Goal: Information Seeking & Learning: Learn about a topic

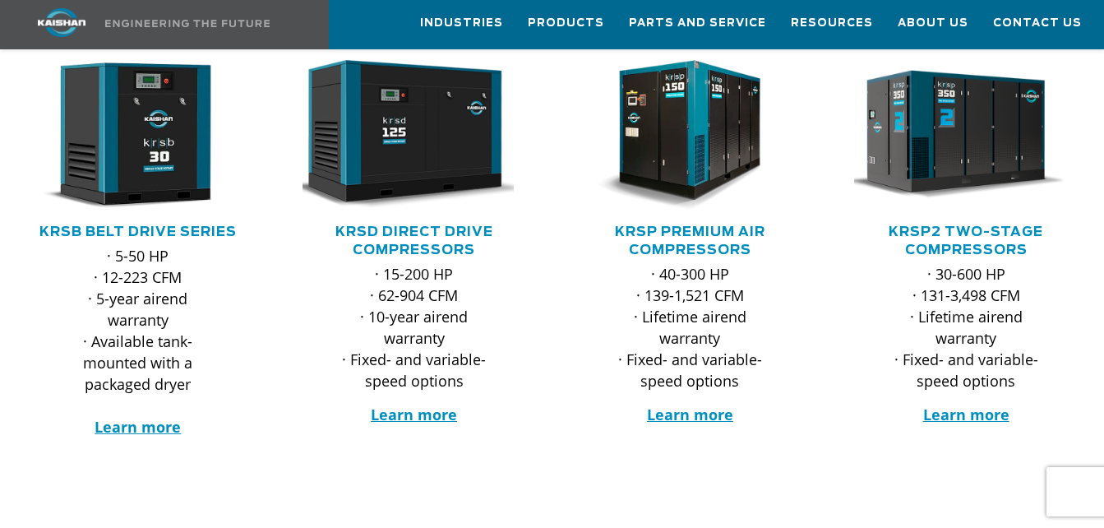
scroll to position [319, 0]
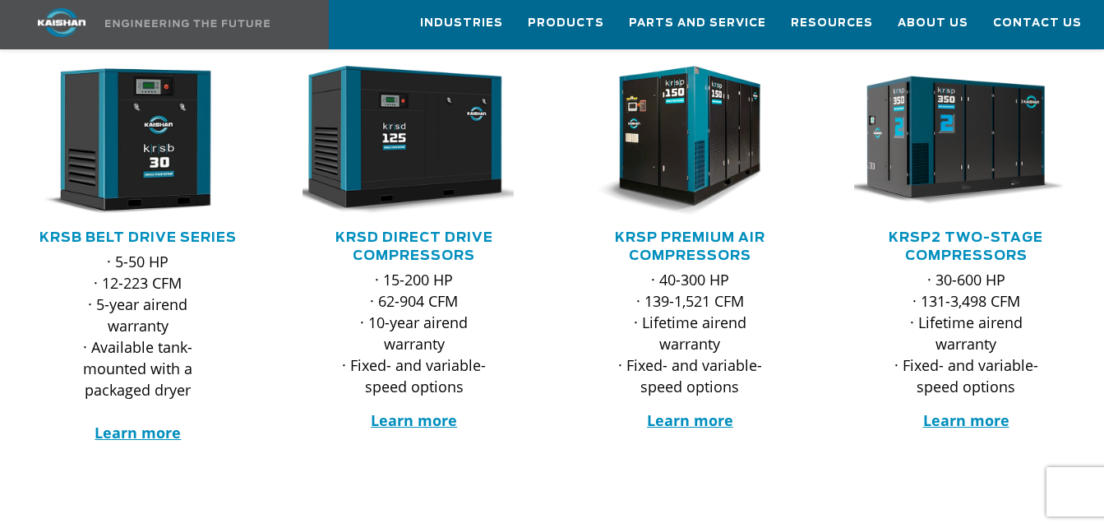
click at [970, 228] on h5 "KRSP2 Two-Stage Compressors" at bounding box center [965, 246] width 243 height 36
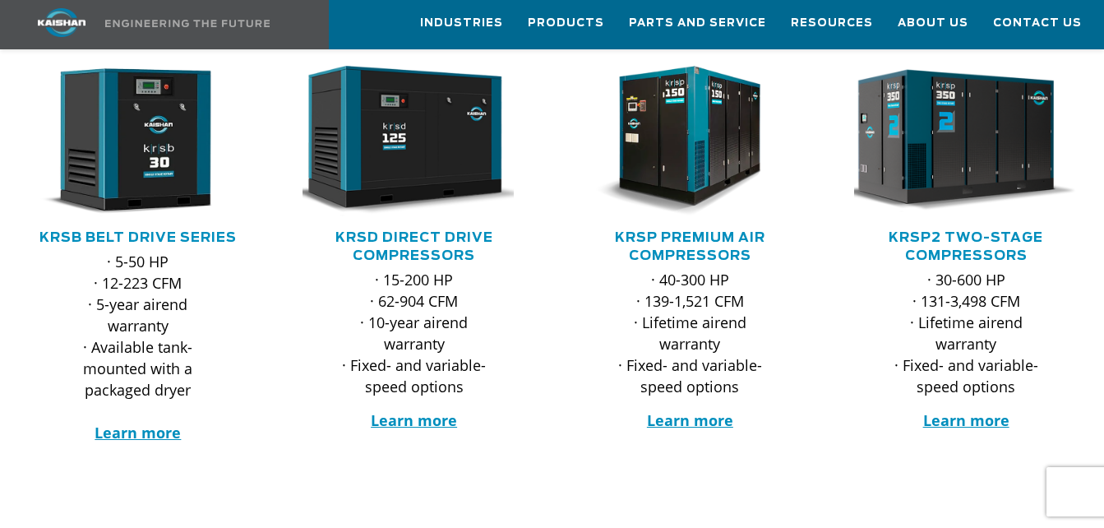
click at [962, 167] on img at bounding box center [954, 141] width 246 height 166
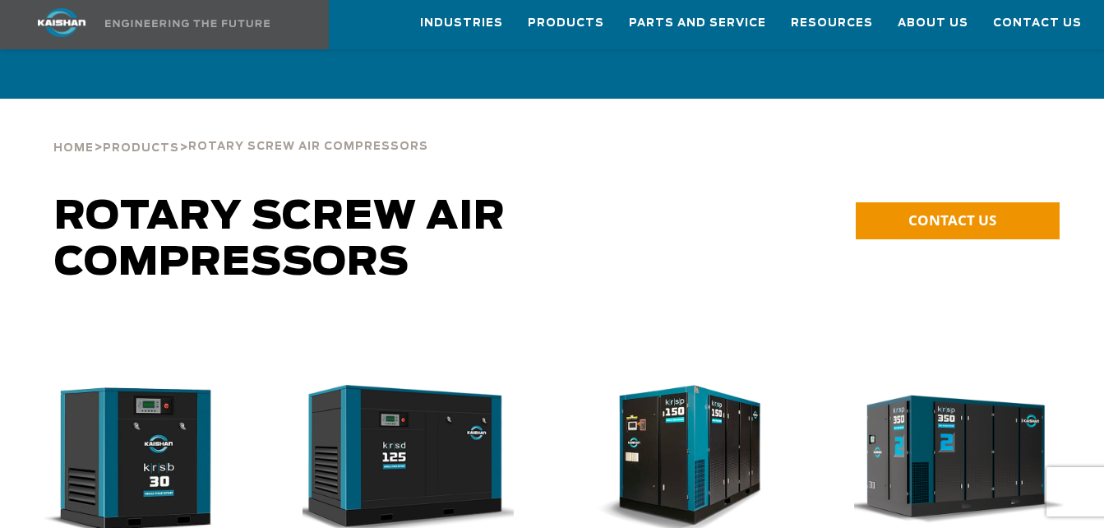
scroll to position [319, 0]
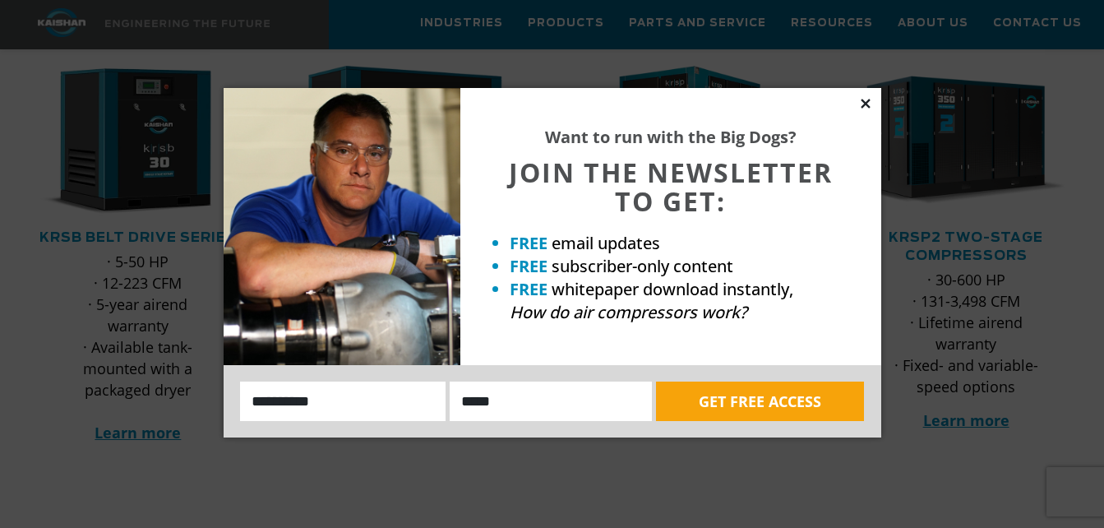
click at [869, 99] on icon at bounding box center [865, 103] width 9 height 9
